Goal: Information Seeking & Learning: Compare options

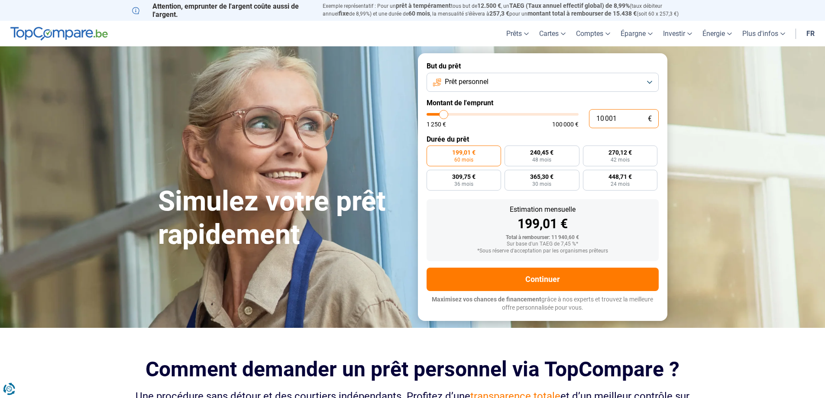
drag, startPoint x: 617, startPoint y: 113, endPoint x: 549, endPoint y: 109, distance: 67.7
click at [549, 109] on div "10 001 € 1 250 € 100 000 €" at bounding box center [543, 118] width 232 height 19
type input "6"
type input "1250"
type input "62"
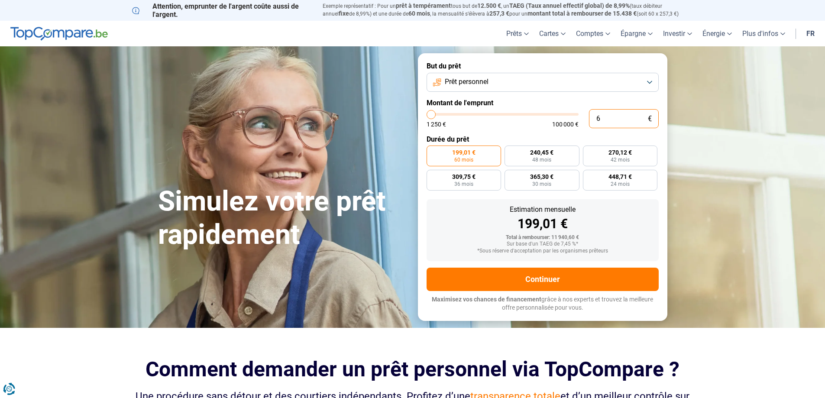
type input "1250"
type input "620"
type input "1250"
type input "6 200"
type input "6250"
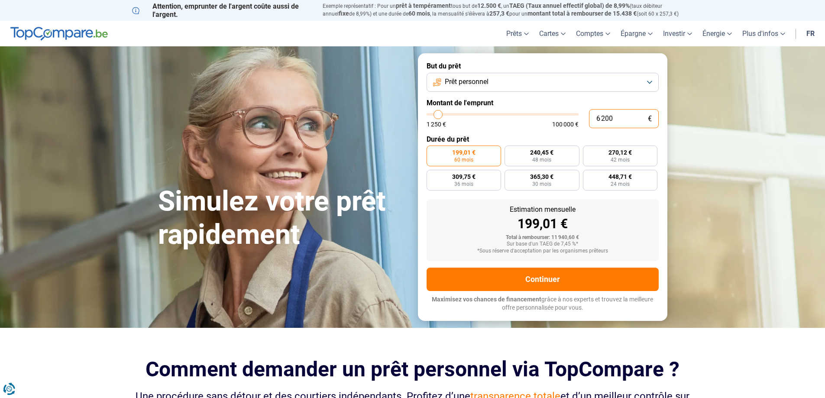
type input "62 000"
type input "62000"
radio input "false"
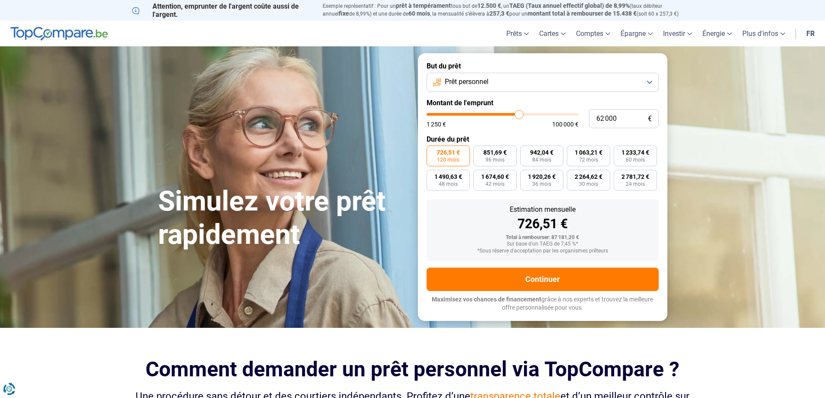
click at [520, 104] on label "Montant de l'emprunt" at bounding box center [543, 103] width 232 height 8
type input "63 250"
type input "63250"
type input "63 500"
type input "63500"
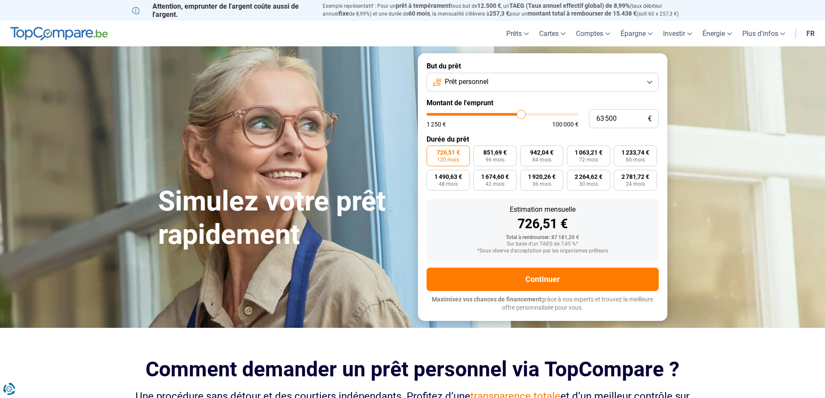
type input "63 750"
type input "63750"
type input "63 500"
type input "63500"
type input "63 250"
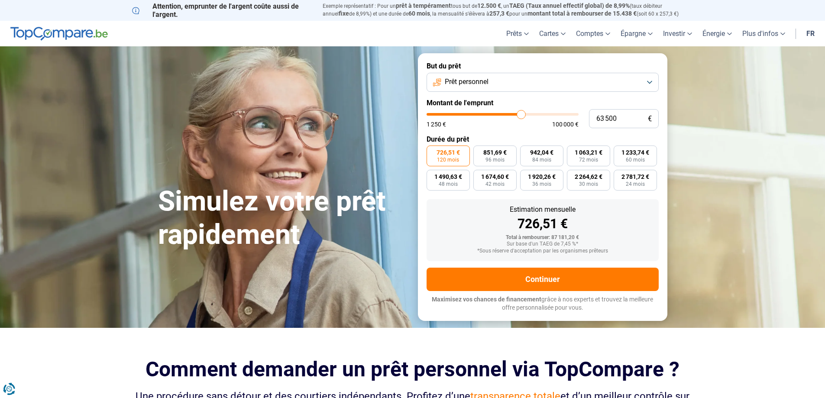
type input "63250"
type input "63 000"
type input "63000"
type input "62 500"
type input "62500"
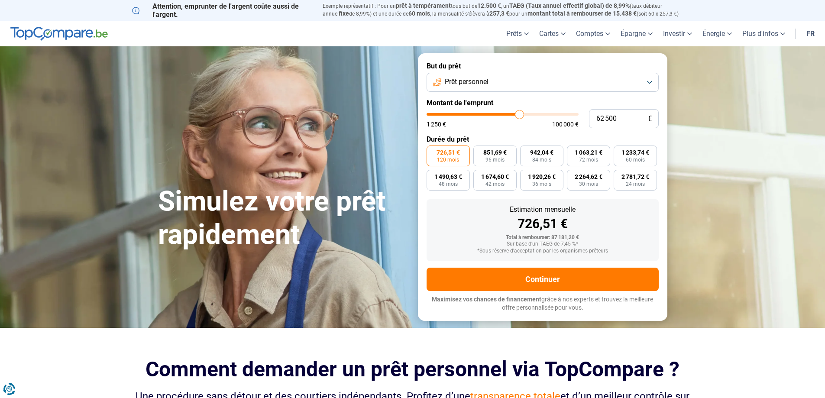
type input "62 250"
type input "62250"
type input "62 000"
type input "62000"
type input "61 750"
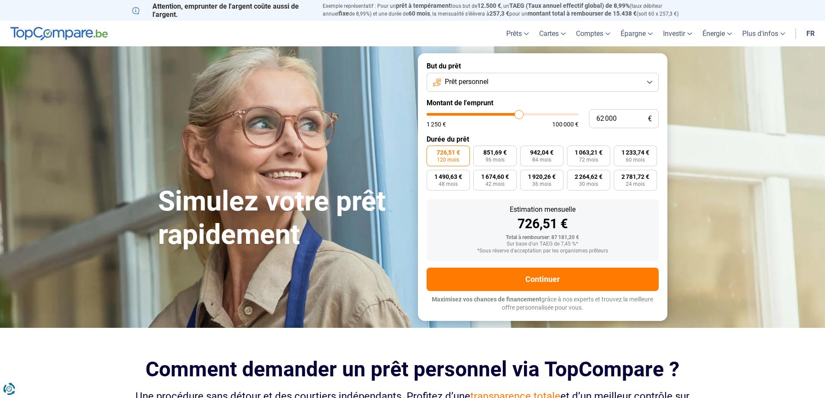
type input "61750"
type input "62 000"
type input "62000"
type input "62 250"
type input "62250"
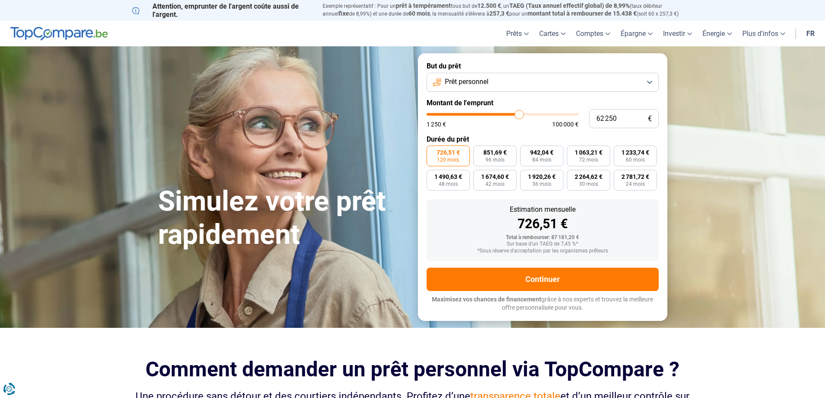
type input "62 500"
type input "62500"
type input "62 250"
type input "62250"
type input "62 000"
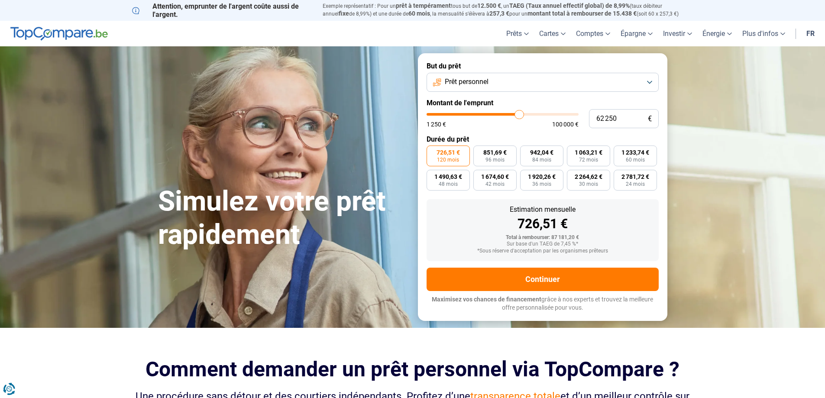
type input "62000"
click at [519, 114] on input "range" at bounding box center [503, 114] width 152 height 3
click at [505, 79] on button "Prêt personnel" at bounding box center [543, 82] width 232 height 19
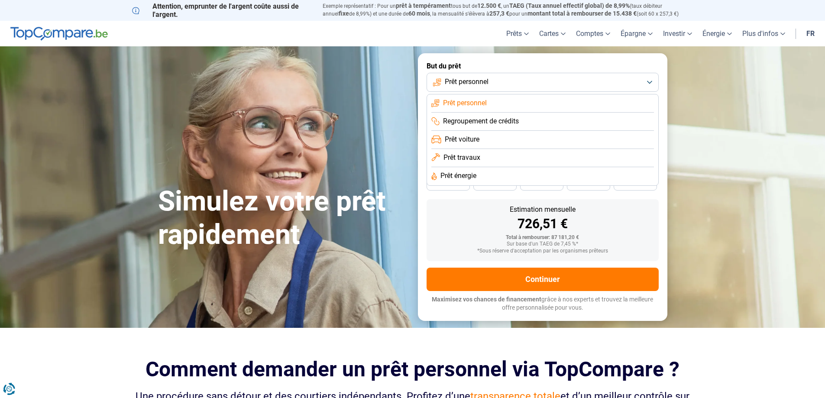
click at [503, 83] on button "Prêt personnel" at bounding box center [543, 82] width 232 height 19
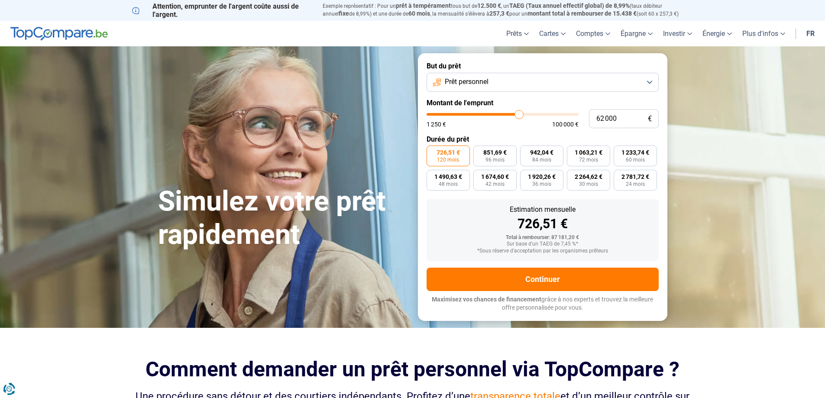
type input "60 500"
type input "60500"
type input "60 750"
type input "60750"
type input "61 000"
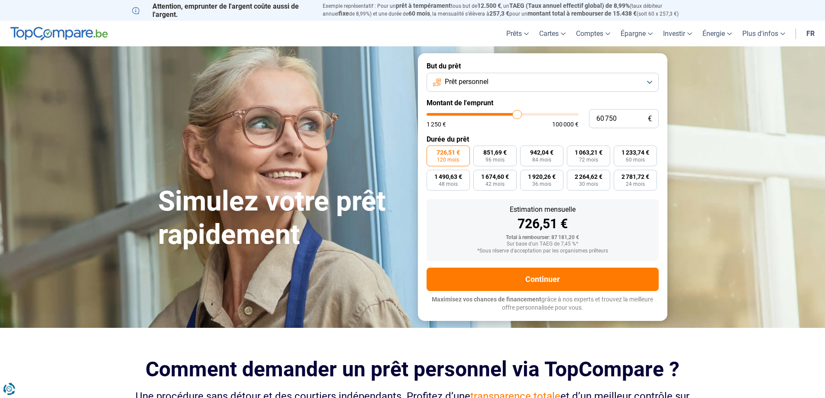
type input "61000"
type input "61 500"
type input "61500"
type input "61 750"
type input "61750"
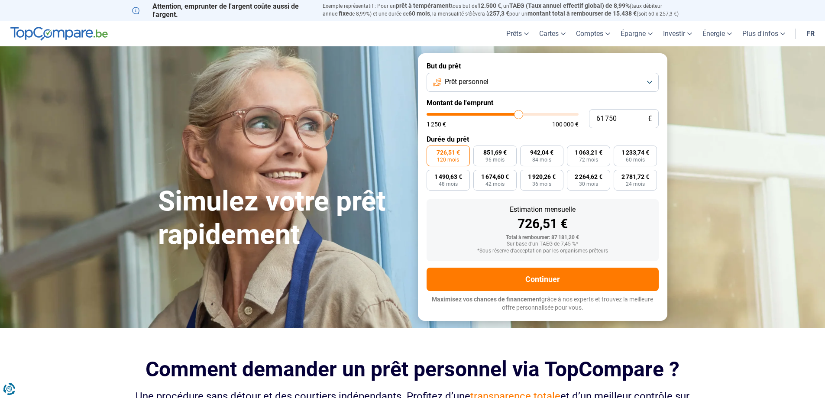
type input "62 000"
type input "62000"
type input "62 250"
type input "62250"
type input "62 500"
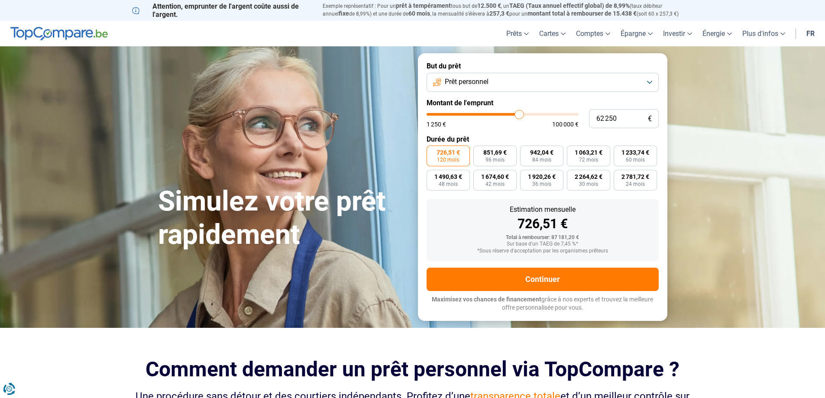
type input "62500"
type input "63 000"
type input "63000"
type input "63 250"
type input "63250"
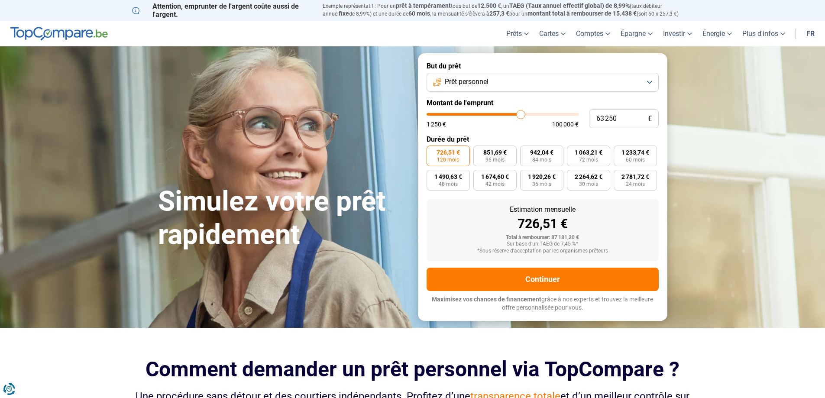
type input "63 500"
type input "63500"
type input "63 750"
type input "63750"
type input "64 250"
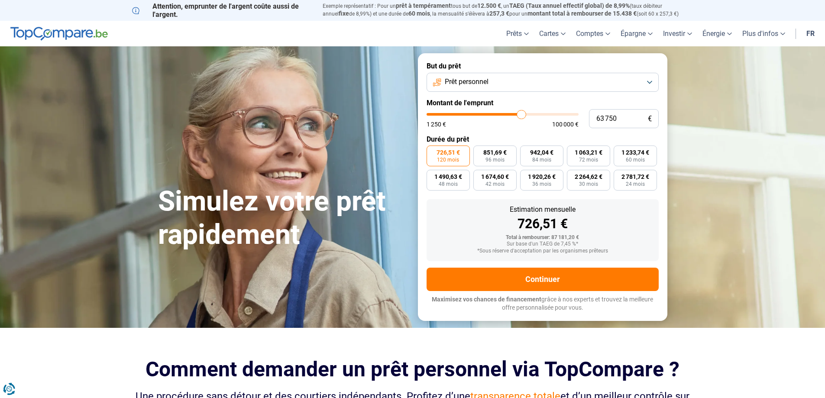
type input "64250"
type input "64 500"
type input "64500"
type input "64 750"
type input "64750"
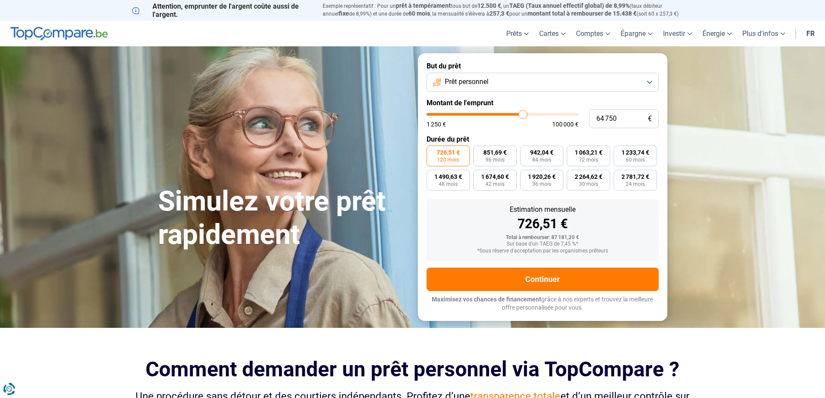
type input "65 000"
type input "65000"
type input "65 250"
type input "65250"
type input "65 750"
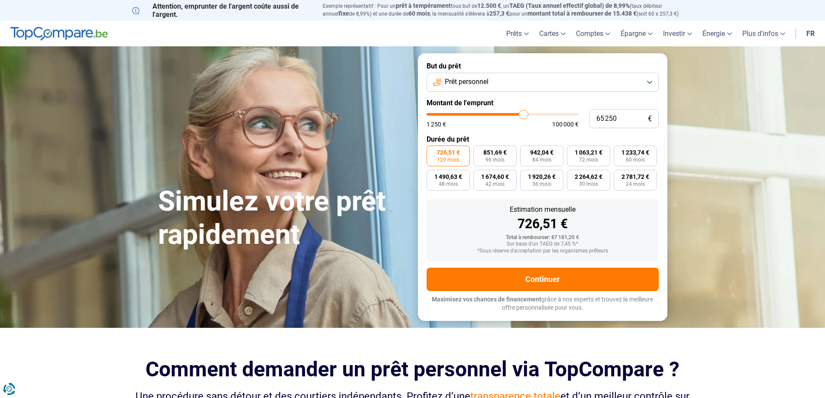
type input "65750"
type input "66 250"
type input "66250"
type input "66 500"
type input "66500"
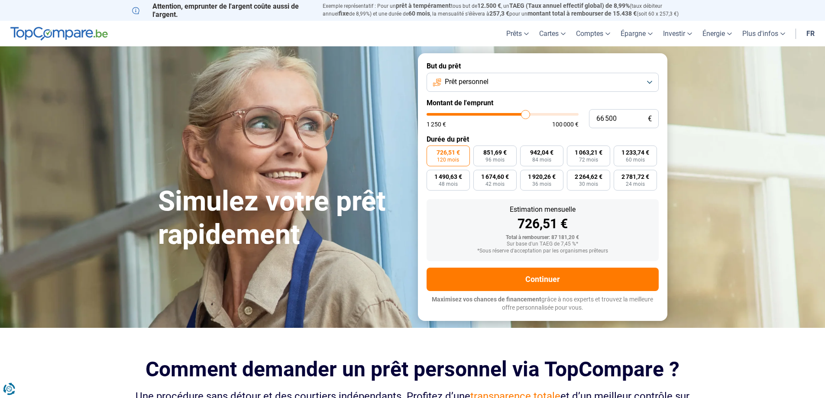
type input "67 250"
type input "67250"
type input "67 750"
type input "67750"
type input "68 250"
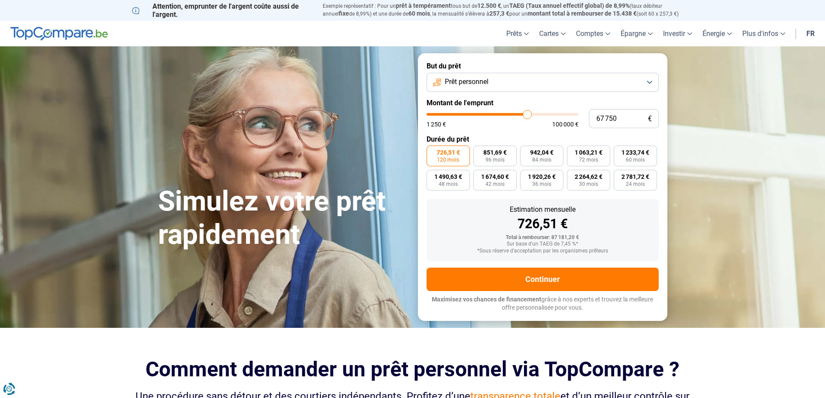
type input "68250"
type input "68 750"
type input "68750"
type input "69 000"
type input "69000"
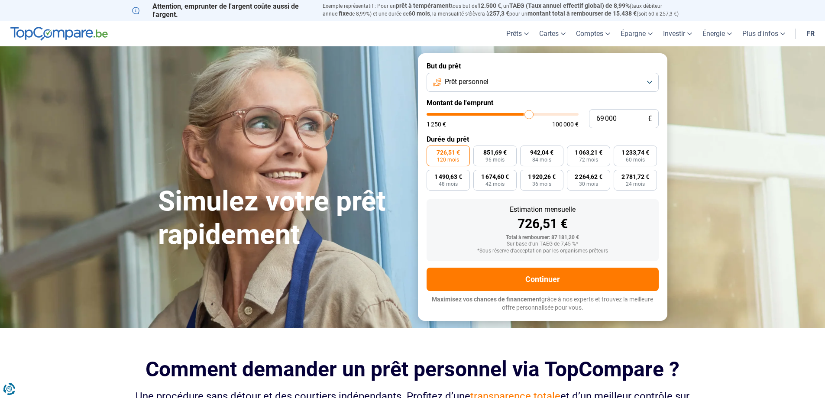
type input "69 500"
type input "69500"
type input "69 750"
type input "69750"
type input "70 500"
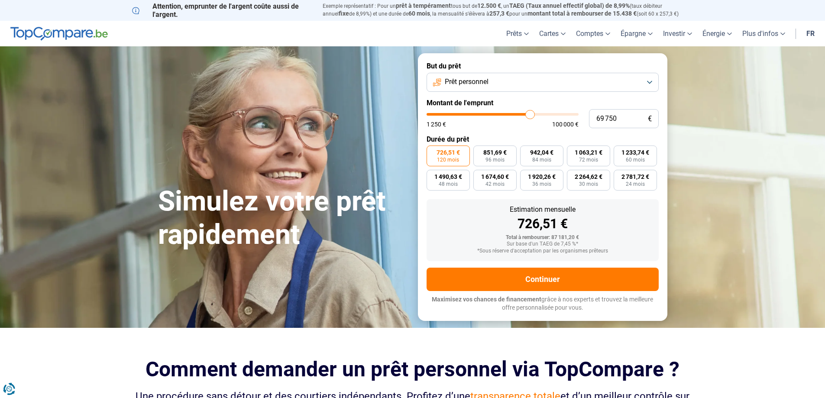
type input "70500"
type input "70 750"
type input "70750"
type input "71 000"
type input "71000"
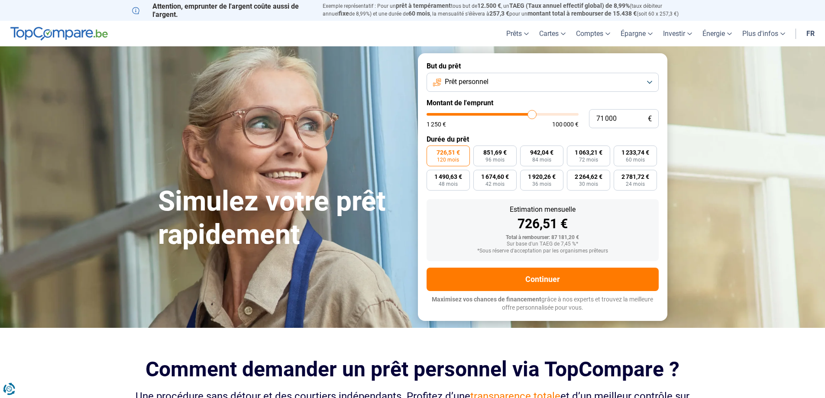
type input "71 750"
type input "71750"
type input "72 000"
type input "72000"
type input "72 250"
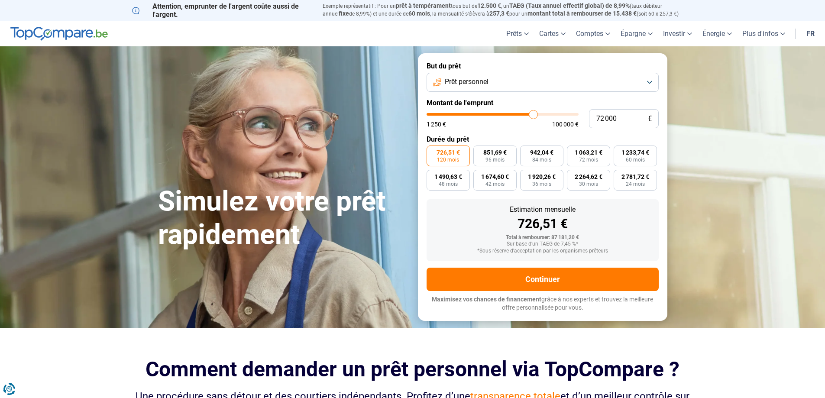
type input "72250"
type input "72 500"
type input "72500"
type input "73 250"
type input "73250"
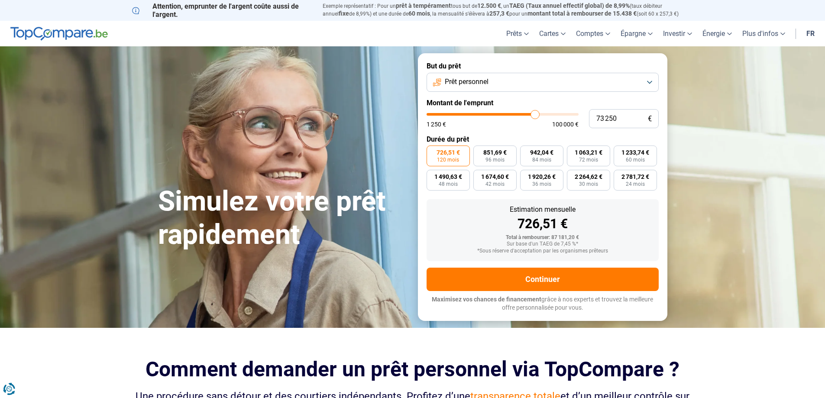
type input "73 750"
type input "73750"
type input "74 000"
type input "74000"
type input "74 250"
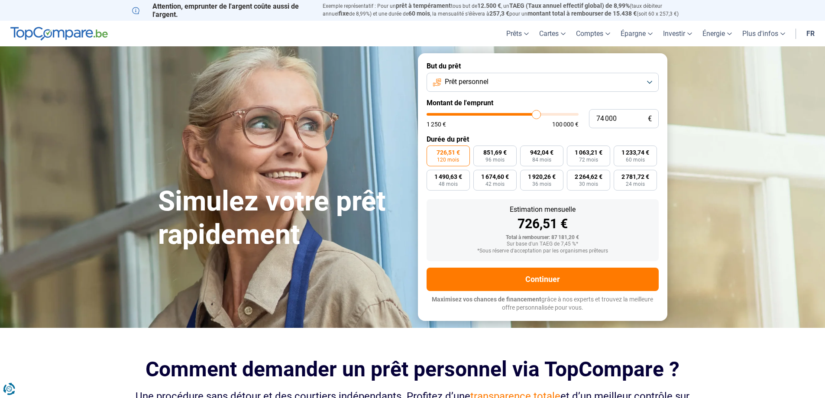
type input "74250"
type input "74 750"
type input "74750"
type input "75 000"
type input "75000"
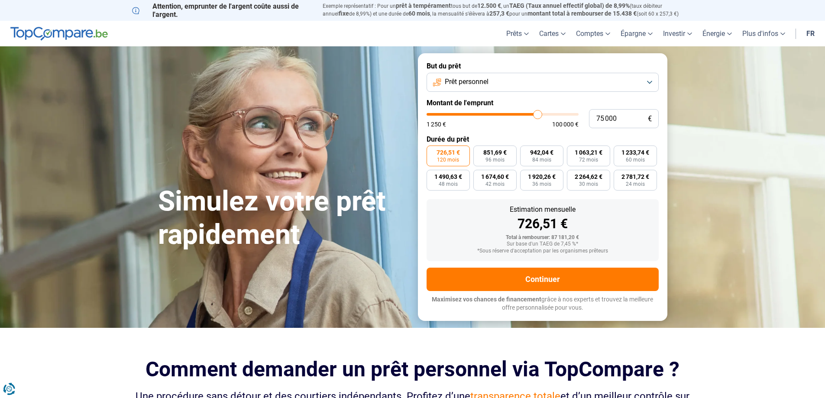
type input "75 250"
type input "75250"
type input "75 500"
type input "75500"
type input "75 750"
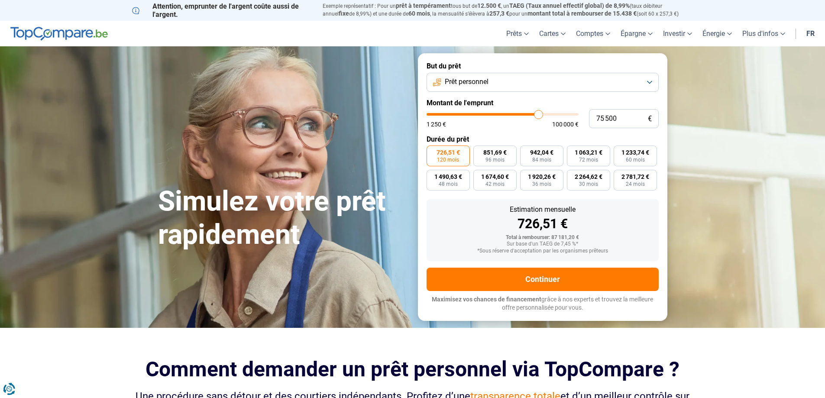
type input "75750"
type input "76 250"
type input "76250"
type input "76 750"
type input "76750"
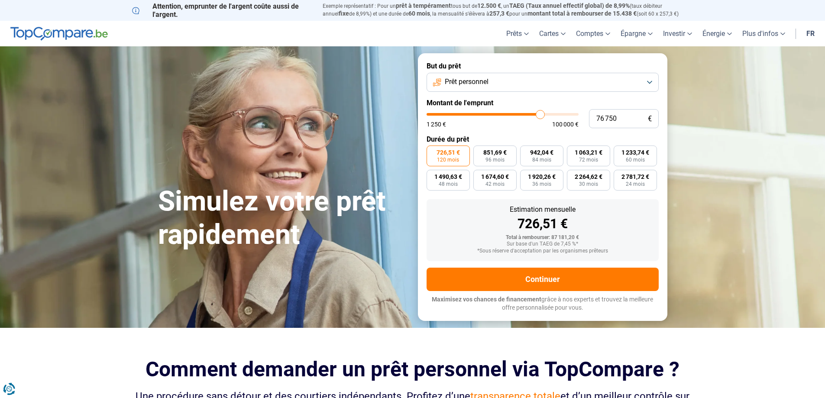
type input "77 250"
type input "77250"
type input "78 500"
type input "78500"
type input "80 000"
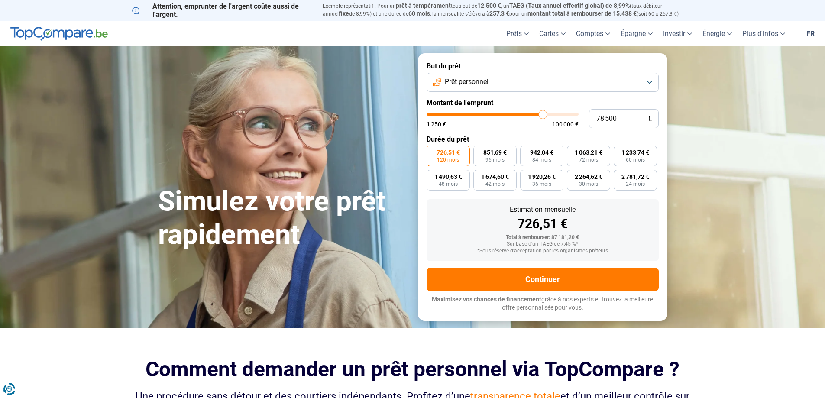
type input "80000"
type input "81 500"
type input "81500"
type input "83 250"
type input "83250"
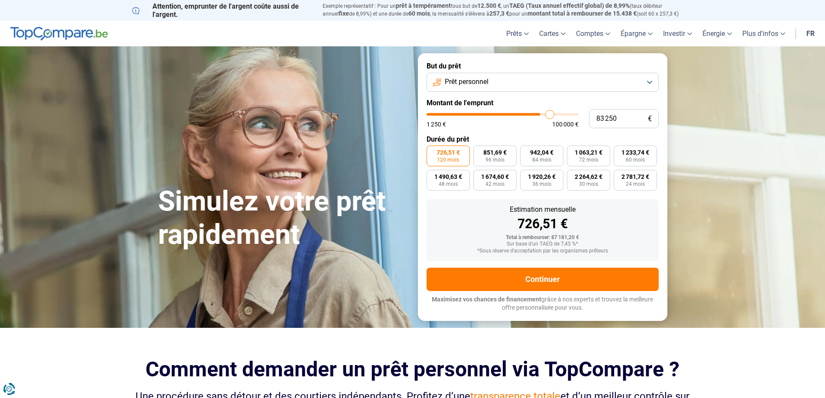
type input "84 500"
type input "84500"
type input "85 250"
type input "85250"
type input "86 500"
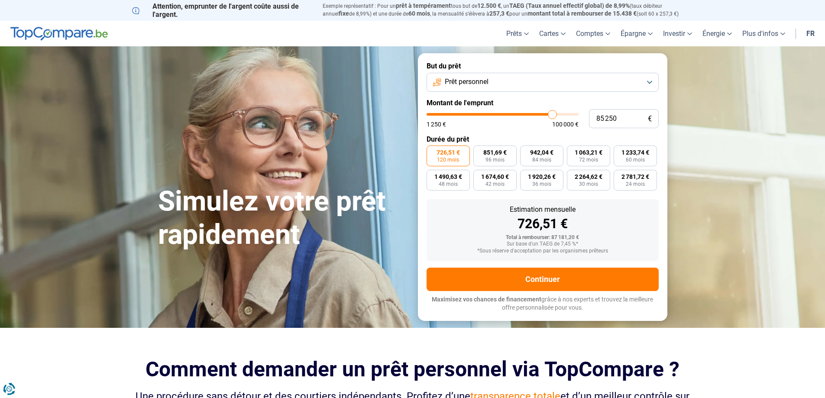
type input "86500"
type input "86 750"
type input "86750"
type input "87 250"
type input "87250"
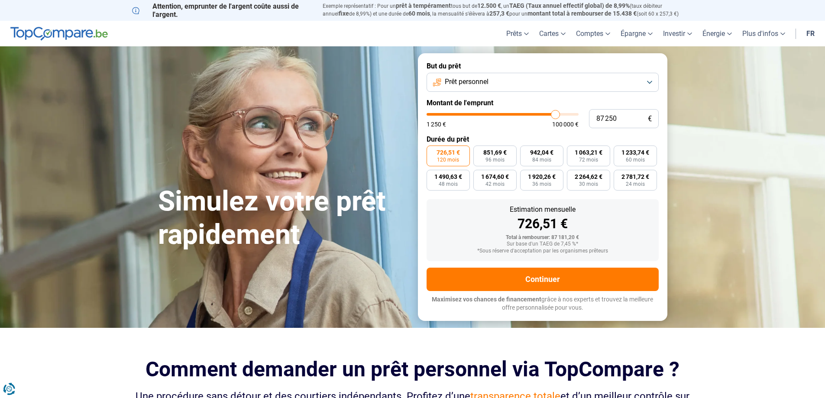
type input "87 500"
type input "87500"
type input "88 000"
type input "88000"
type input "88 500"
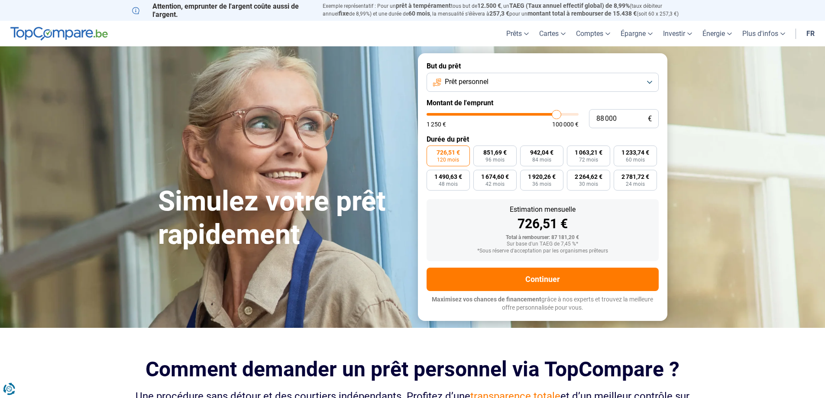
type input "88500"
type input "88 750"
type input "88750"
type input "89 000"
type input "89000"
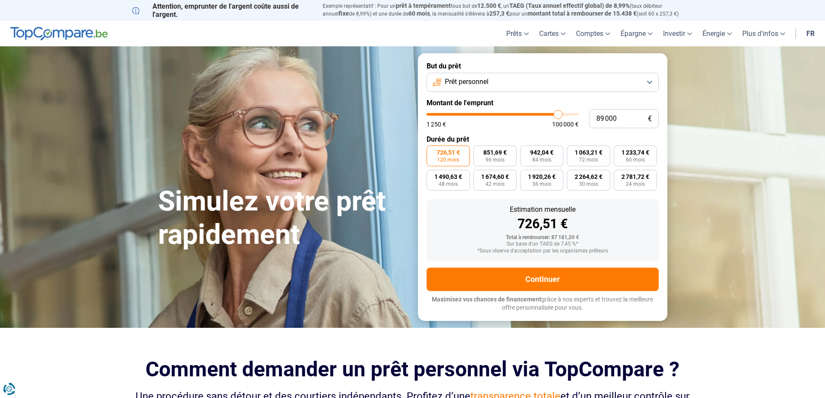
type input "89 500"
type input "89500"
type input "89 750"
type input "89750"
type input "90 250"
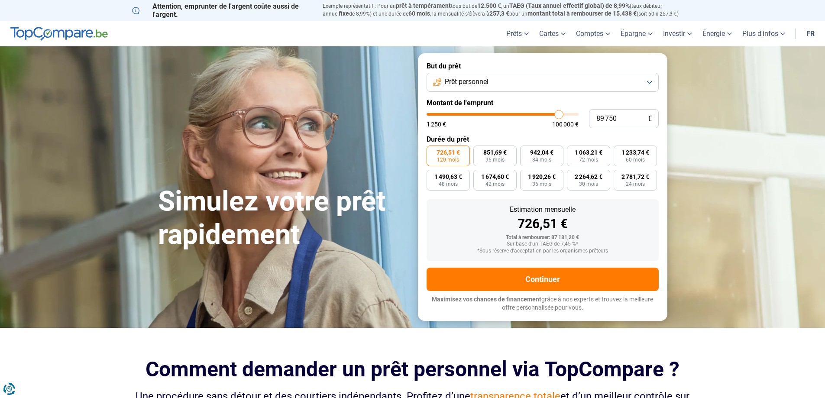
type input "90250"
type input "91 000"
type input "91000"
type input "92 500"
type input "92500"
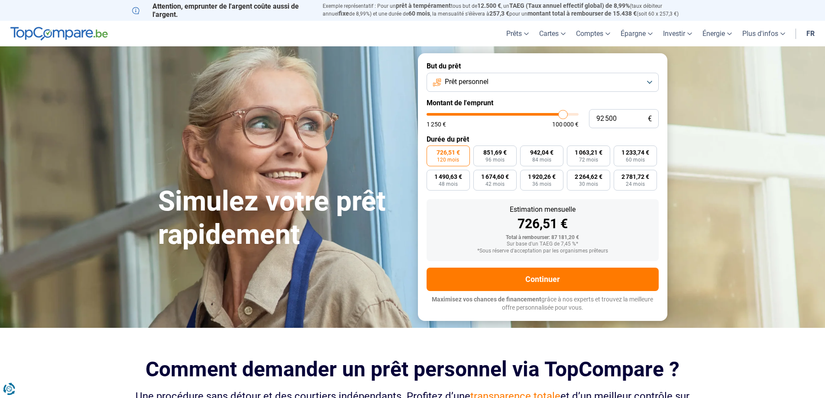
type input "93 250"
type input "93250"
type input "94 500"
type input "94500"
type input "95 000"
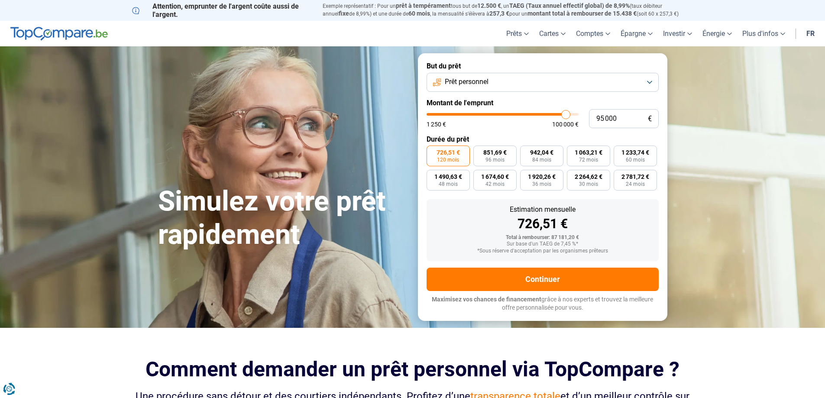
type input "95000"
type input "96 000"
type input "96000"
type input "97 250"
type input "97250"
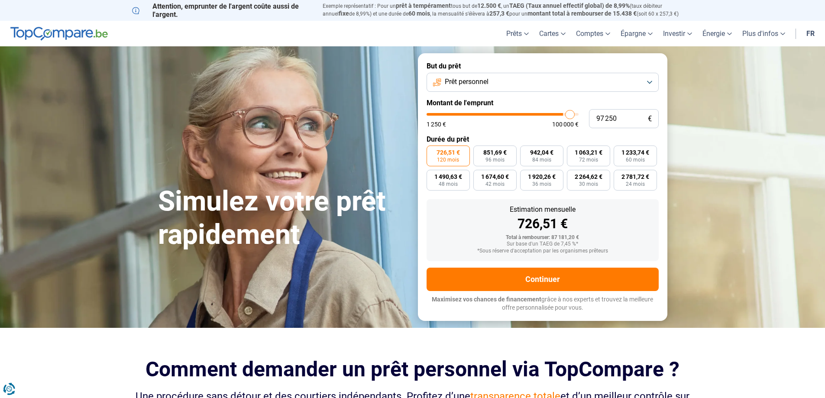
type input "98 500"
type input "98500"
type input "99 000"
type input "99000"
type input "100 000"
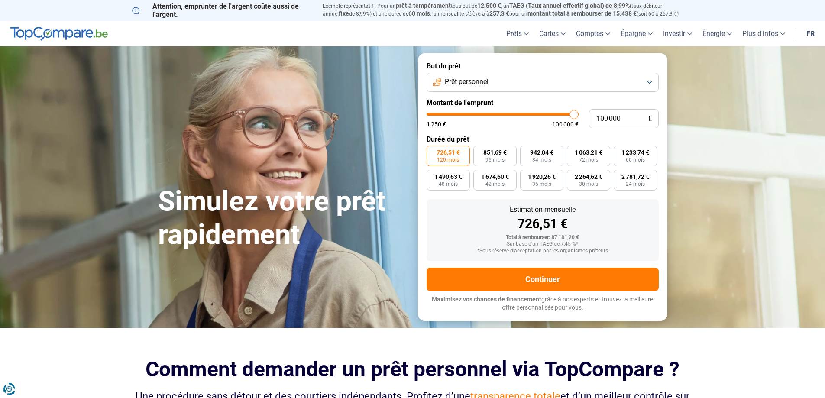
drag, startPoint x: 516, startPoint y: 113, endPoint x: 585, endPoint y: 121, distance: 68.5
type input "100000"
click at [579, 116] on input "range" at bounding box center [503, 114] width 152 height 3
type input "97 750"
type input "97750"
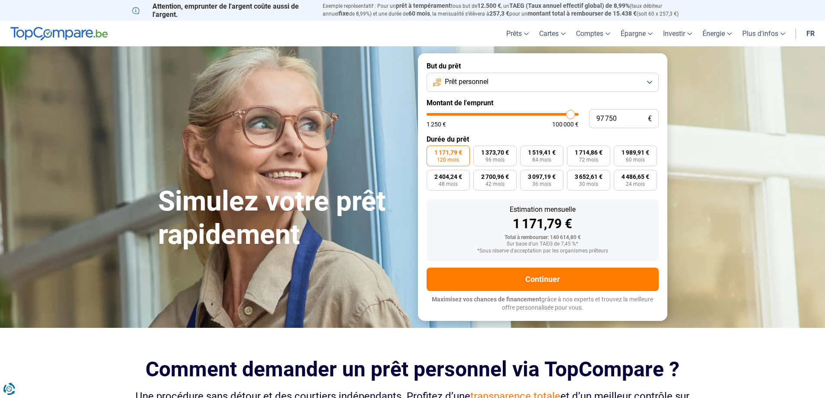
type input "96 500"
type input "96500"
type input "95 500"
type input "95500"
type input "94 500"
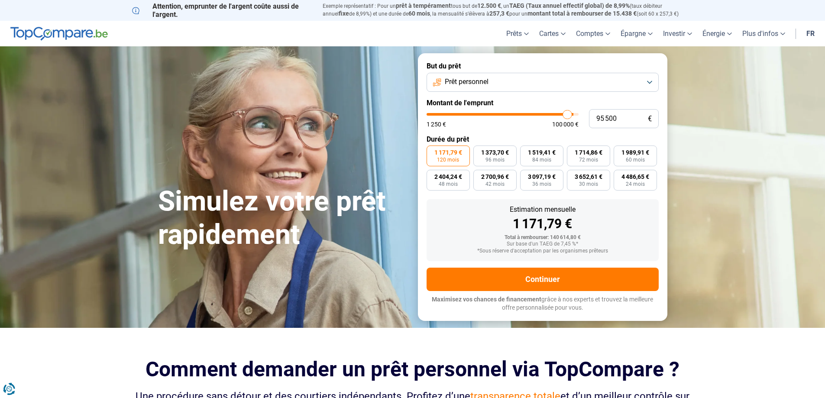
type input "94500"
type input "94 250"
type input "94250"
type input "93 500"
type input "93500"
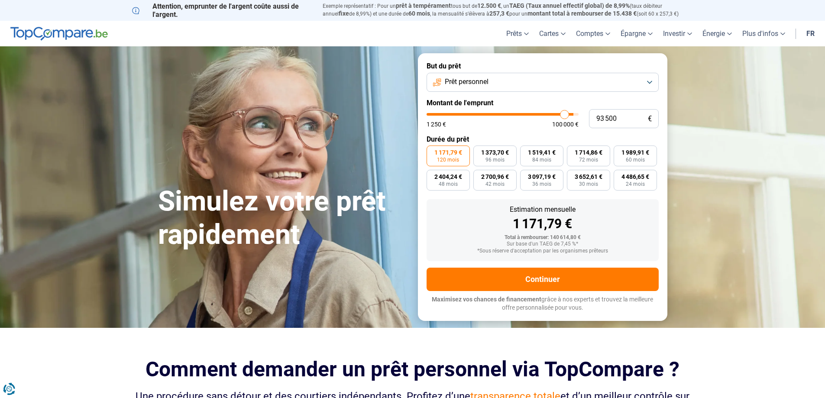
type input "91 750"
drag, startPoint x: 576, startPoint y: 117, endPoint x: 436, endPoint y: 117, distance: 139.5
click at [436, 116] on input "range" at bounding box center [503, 114] width 152 height 3
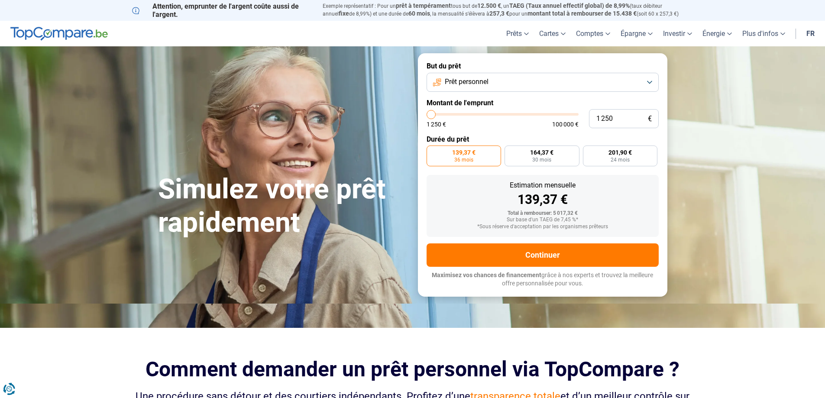
drag, startPoint x: 436, startPoint y: 117, endPoint x: 403, endPoint y: 118, distance: 33.4
click at [427, 116] on input "range" at bounding box center [503, 114] width 152 height 3
drag, startPoint x: 438, startPoint y: 114, endPoint x: 494, endPoint y: 114, distance: 56.8
click at [494, 114] on input "range" at bounding box center [503, 114] width 152 height 3
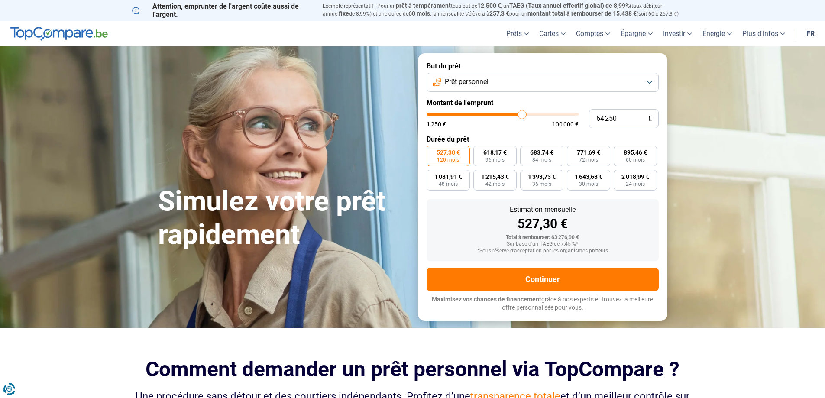
drag, startPoint x: 494, startPoint y: 114, endPoint x: 522, endPoint y: 107, distance: 28.5
click at [522, 113] on input "range" at bounding box center [503, 114] width 152 height 3
drag, startPoint x: 521, startPoint y: 108, endPoint x: 534, endPoint y: 108, distance: 13.4
click at [534, 108] on form "But du prêt Prêt personnel Montant de l'emprunt 64 250 € 1 250 € 100 000 € Duré…" at bounding box center [543, 186] width 250 height 267
drag, startPoint x: 527, startPoint y: 112, endPoint x: 548, endPoint y: 110, distance: 20.9
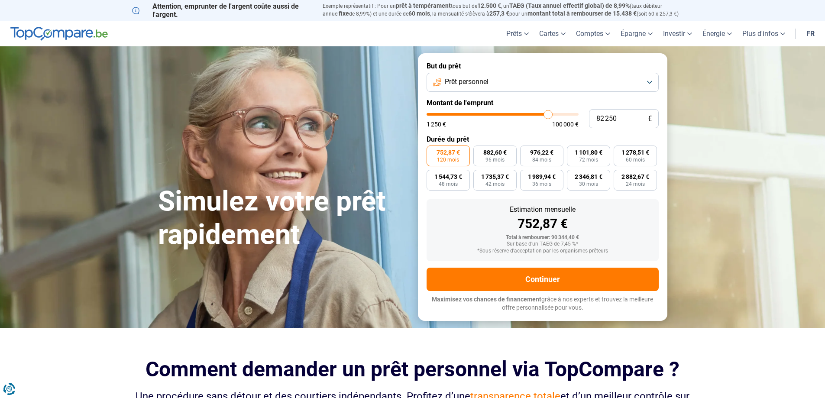
click at [548, 113] on input "range" at bounding box center [503, 114] width 152 height 3
drag, startPoint x: 548, startPoint y: 110, endPoint x: 623, endPoint y: 118, distance: 75.0
click at [579, 116] on input "range" at bounding box center [503, 114] width 152 height 3
click at [430, 80] on button "Prêt personnel" at bounding box center [543, 82] width 232 height 19
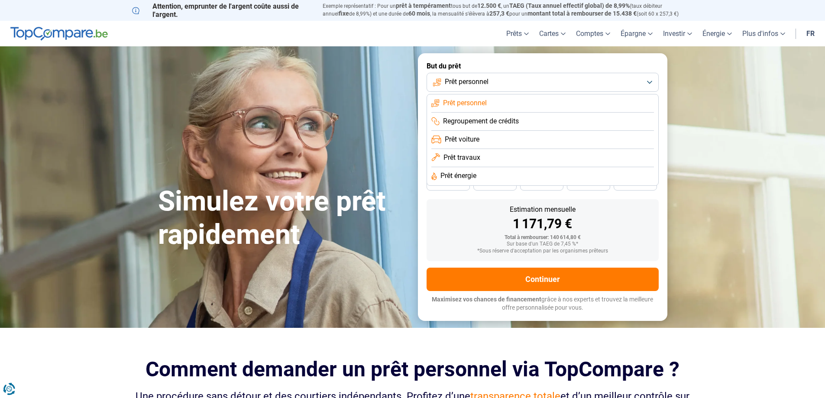
click at [466, 117] on span "Regroupement de crédits" at bounding box center [481, 122] width 76 height 10
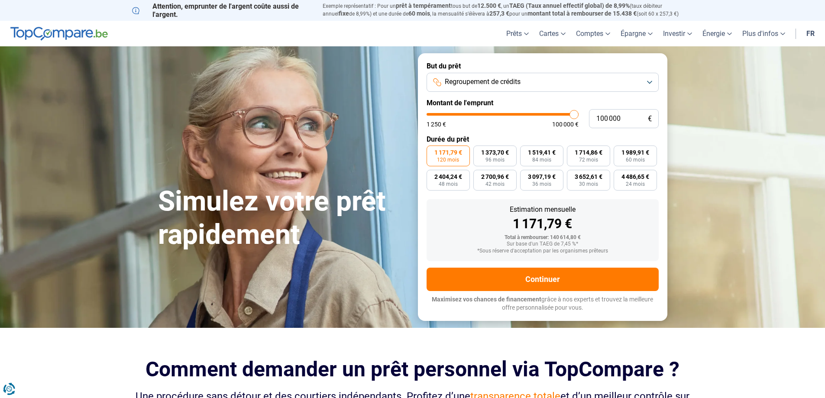
click at [452, 75] on button "Regroupement de crédits" at bounding box center [543, 82] width 232 height 19
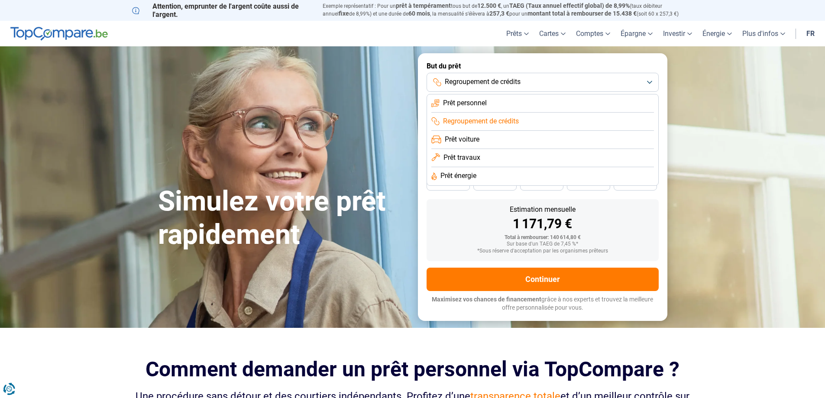
click at [476, 137] on span "Prêt voiture" at bounding box center [462, 140] width 35 height 10
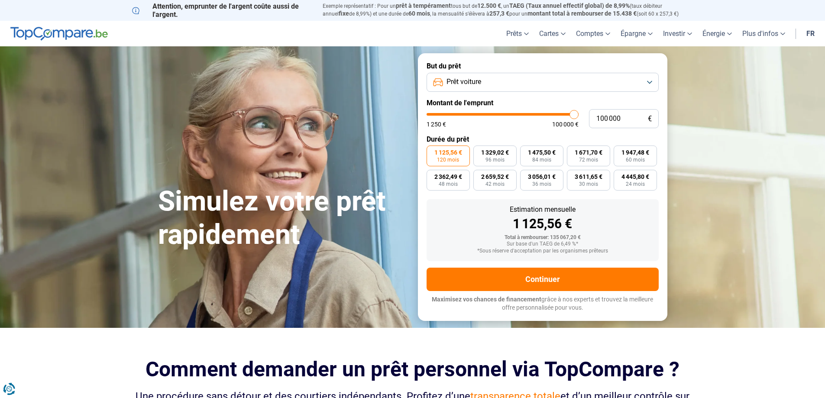
click at [467, 75] on button "Prêt voiture" at bounding box center [543, 82] width 232 height 19
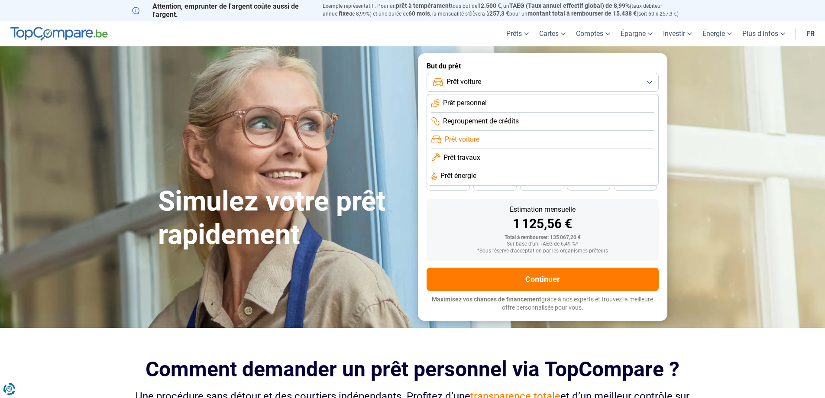
click at [488, 167] on li "Prêt travaux" at bounding box center [543, 176] width 223 height 18
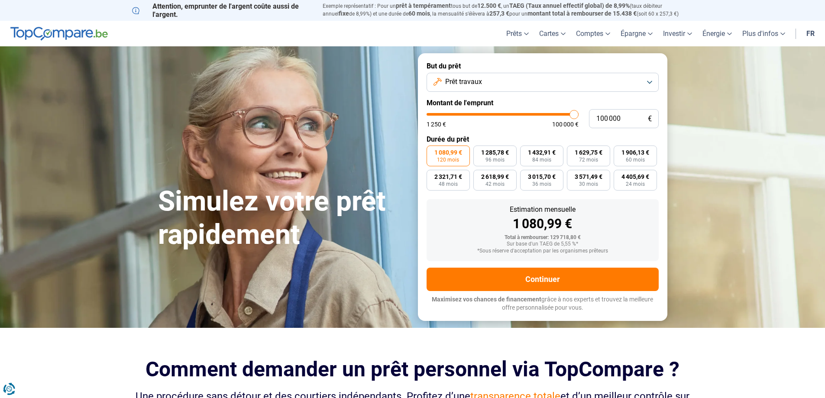
click at [470, 79] on span "Prêt travaux" at bounding box center [463, 82] width 37 height 10
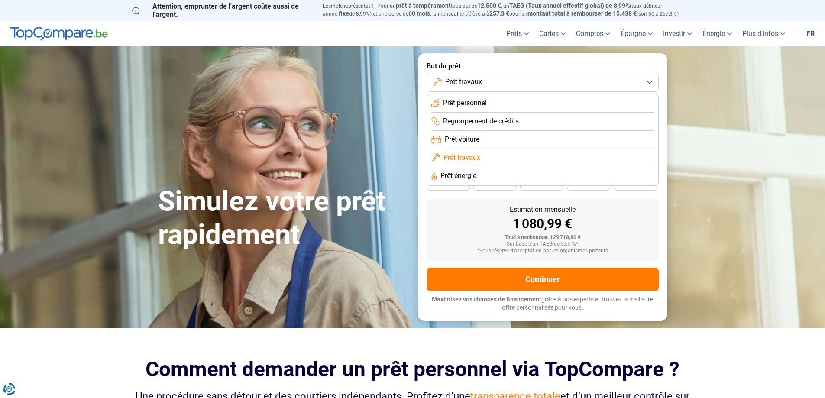
click at [484, 178] on li "Prêt énergie" at bounding box center [543, 176] width 223 height 18
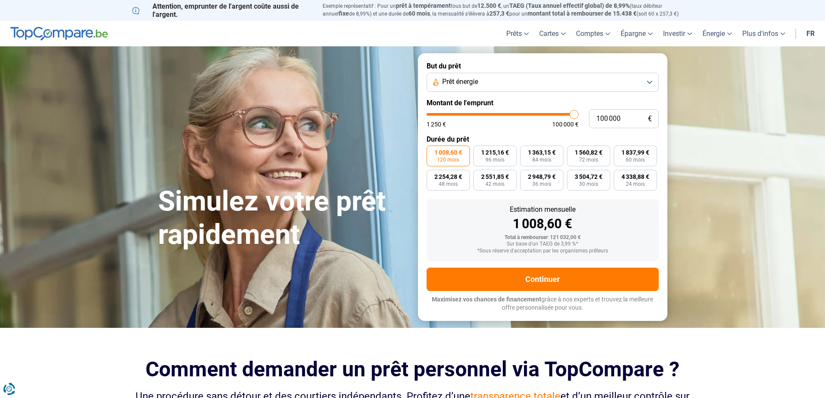
click at [468, 82] on span "Prêt énergie" at bounding box center [460, 82] width 36 height 10
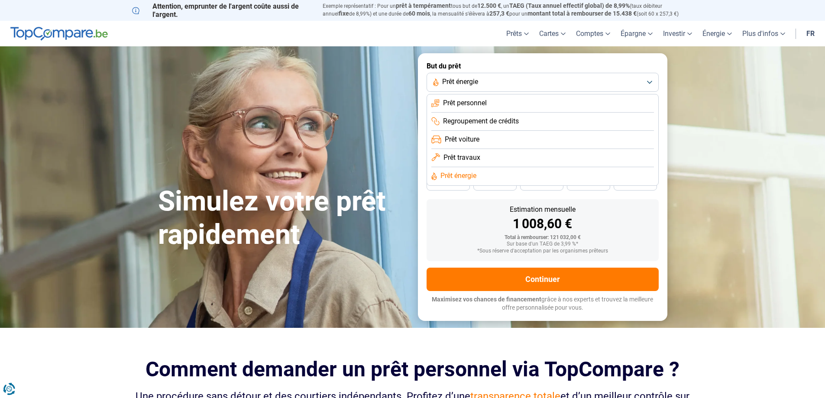
click at [469, 113] on li "Prêt personnel" at bounding box center [543, 122] width 223 height 18
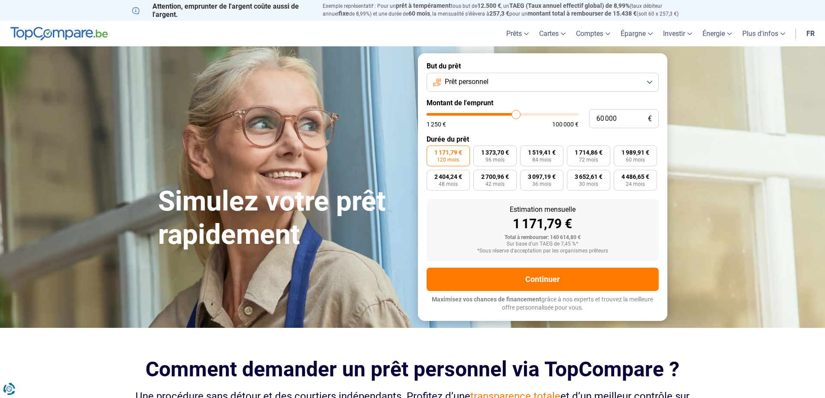
drag, startPoint x: 510, startPoint y: 114, endPoint x: 516, endPoint y: 87, distance: 27.6
click at [516, 113] on input "range" at bounding box center [503, 114] width 152 height 3
click at [536, 108] on form "But du prêt Prêt personnel Montant de l'emprunt 60 000 € 1 250 € 100 000 € Duré…" at bounding box center [543, 186] width 250 height 267
drag, startPoint x: 534, startPoint y: 110, endPoint x: 663, endPoint y: 181, distance: 147.2
click at [579, 116] on input "range" at bounding box center [503, 114] width 152 height 3
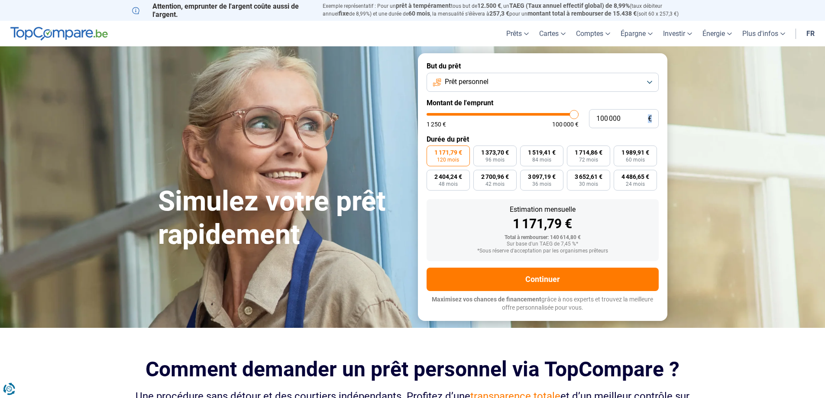
drag, startPoint x: 649, startPoint y: 121, endPoint x: 558, endPoint y: 117, distance: 91.1
click at [558, 117] on div "100 000 € 1 250 € 100 000 €" at bounding box center [543, 118] width 232 height 19
click at [604, 120] on input "100 000" at bounding box center [624, 118] width 70 height 19
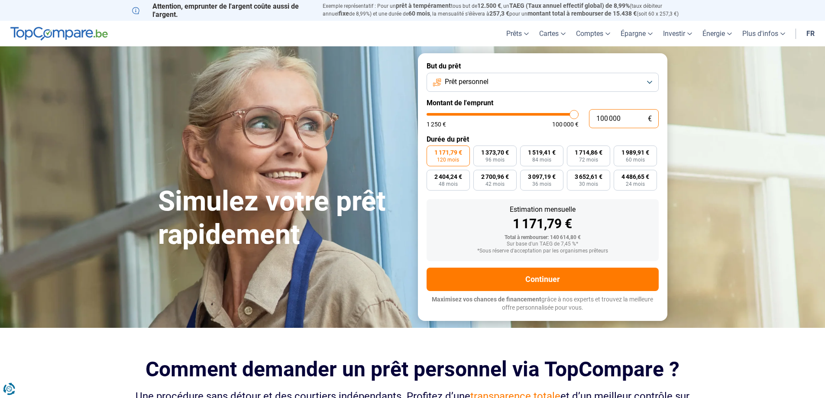
click at [604, 120] on input "100 000" at bounding box center [624, 118] width 70 height 19
click at [608, 119] on input "100 000" at bounding box center [624, 118] width 70 height 19
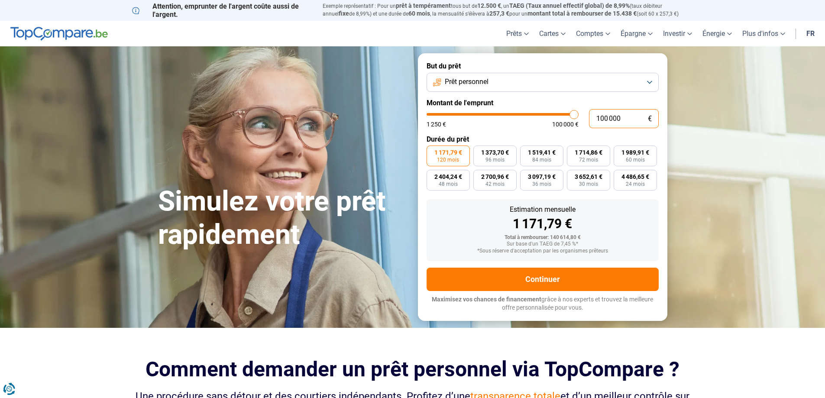
click at [608, 119] on input "100 000" at bounding box center [624, 118] width 70 height 19
click at [637, 127] on input "100 000" at bounding box center [624, 118] width 70 height 19
drag, startPoint x: 614, startPoint y: 117, endPoint x: 584, endPoint y: 119, distance: 30.8
click at [584, 119] on div "100 000 € 1 250 € 100 000 €" at bounding box center [543, 118] width 232 height 19
click at [559, 136] on label "Durée du prêt" at bounding box center [543, 139] width 232 height 8
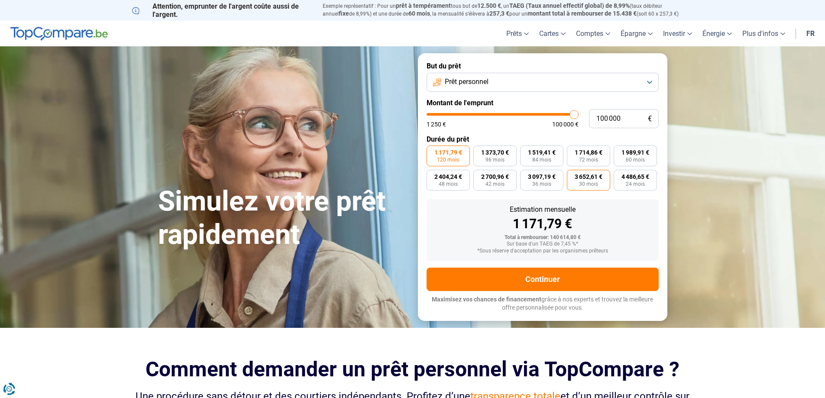
click at [573, 172] on label "3 652,61 € 30 mois" at bounding box center [588, 180] width 43 height 21
click at [573, 172] on input "3 652,61 € 30 mois" at bounding box center [570, 173] width 6 height 6
click at [561, 168] on div "1 171,79 € 120 mois 1 373,70 € 96 mois 1 519,41 € 84 mois 1 714,86 € 72 mois 1 …" at bounding box center [543, 168] width 232 height 45
click at [555, 163] on label "1 519,41 € 84 mois" at bounding box center [541, 156] width 43 height 21
click at [526, 151] on input "1 519,41 € 84 mois" at bounding box center [523, 149] width 6 height 6
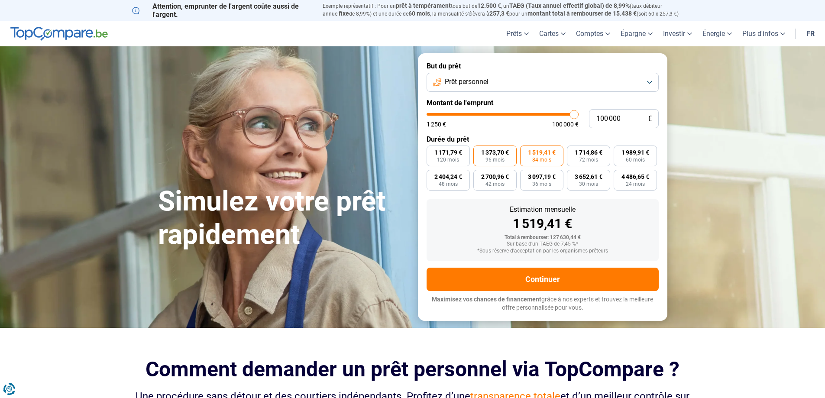
click at [504, 159] on span "96 mois" at bounding box center [495, 159] width 19 height 5
click at [479, 151] on input "1 373,70 € 96 mois" at bounding box center [477, 149] width 6 height 6
click at [461, 156] on span "1 171,79 €" at bounding box center [449, 152] width 28 height 6
click at [432, 151] on input "1 171,79 € 120 mois" at bounding box center [430, 149] width 6 height 6
